Goal: Transaction & Acquisition: Purchase product/service

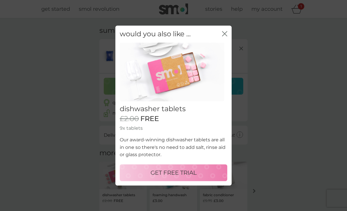
click at [199, 174] on div "GET FREE TRIAL" at bounding box center [174, 172] width 96 height 9
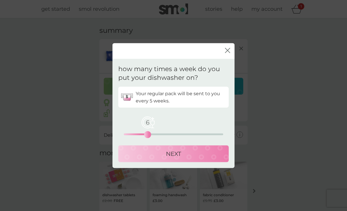
click at [148, 136] on div "6" at bounding box center [148, 135] width 2 height 2
click at [173, 159] on button "NEXT" at bounding box center [173, 154] width 110 height 17
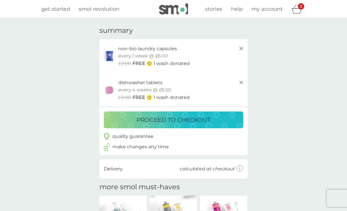
click at [194, 121] on p "proceed to checkout" at bounding box center [174, 119] width 74 height 9
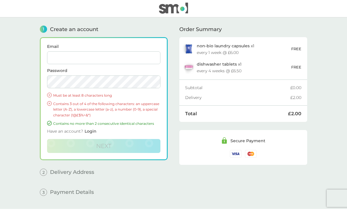
scroll to position [0, 0]
click at [104, 56] on input "Email" at bounding box center [103, 58] width 113 height 13
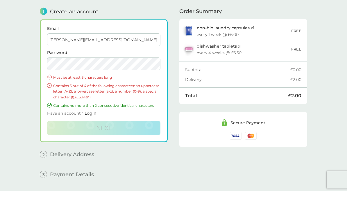
type input "[PERSON_NAME][EMAIL_ADDRESS][DOMAIN_NAME]"
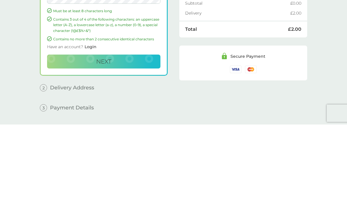
click at [122, 140] on button "Next" at bounding box center [103, 147] width 113 height 14
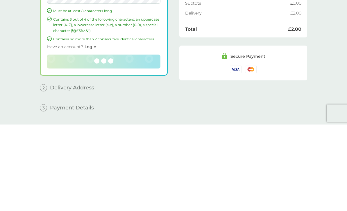
scroll to position [19, 0]
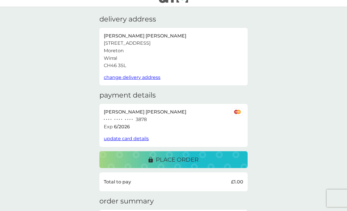
scroll to position [12, 0]
click at [192, 157] on p "place order" at bounding box center [177, 159] width 43 height 9
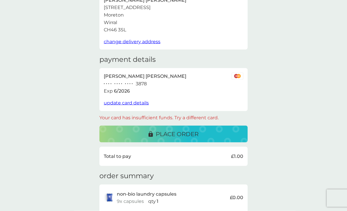
scroll to position [48, 0]
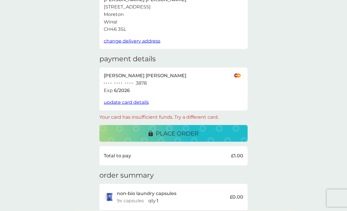
click at [184, 135] on p "place order" at bounding box center [177, 133] width 43 height 9
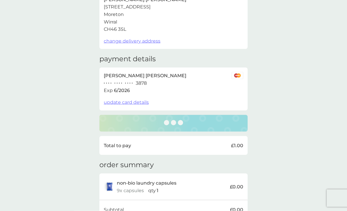
scroll to position [48, 0]
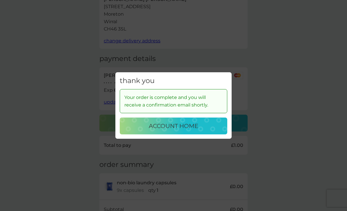
click at [196, 131] on p "account home" at bounding box center [173, 126] width 49 height 9
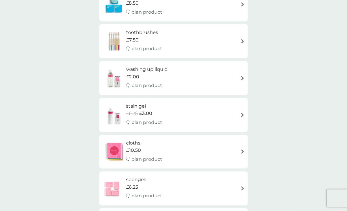
scroll to position [785, 0]
